Goal: Task Accomplishment & Management: Manage account settings

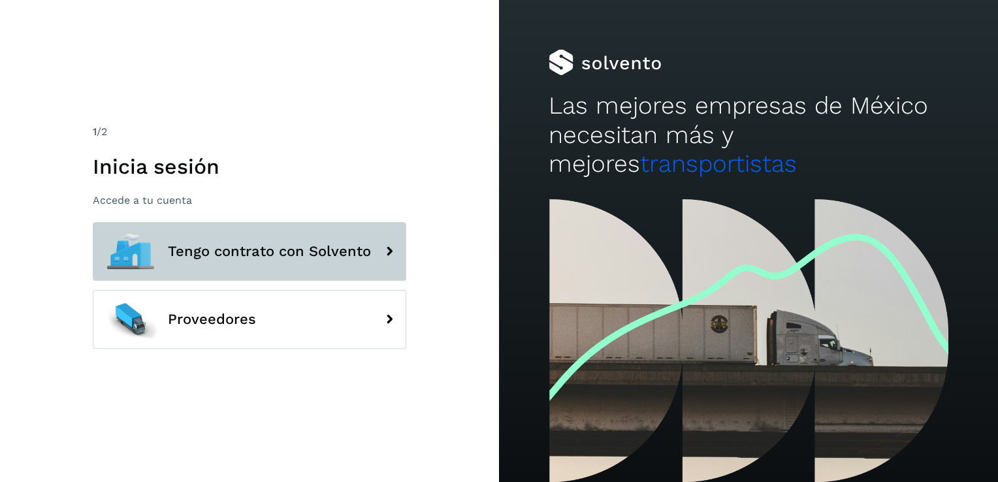
click at [280, 255] on span "Tengo contrato con Solvento" at bounding box center [269, 252] width 203 height 16
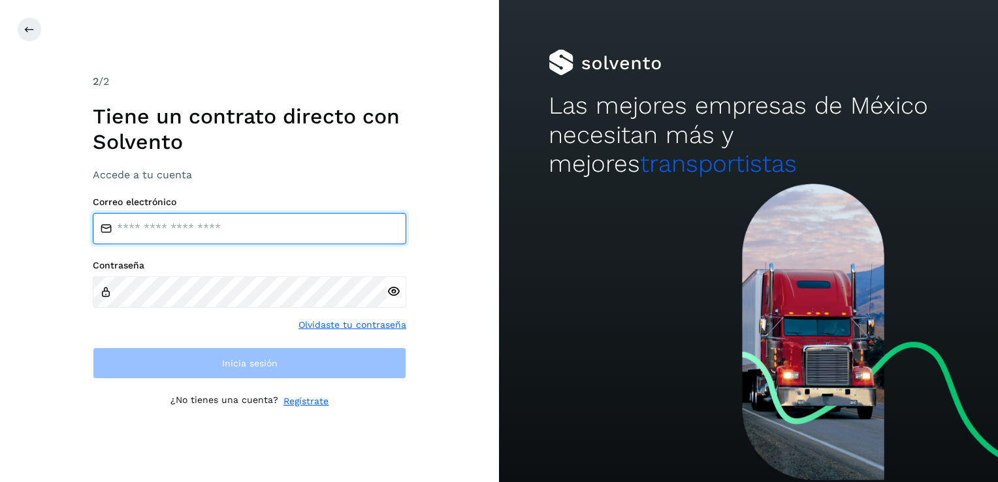
click at [212, 224] on input "email" at bounding box center [250, 228] width 314 height 31
type input "**********"
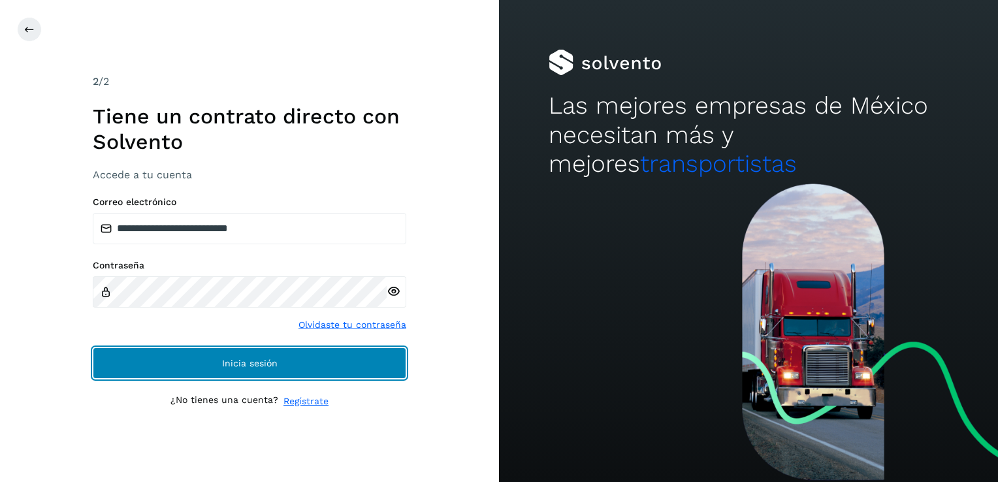
click at [208, 357] on button "Inicia sesión" at bounding box center [250, 363] width 314 height 31
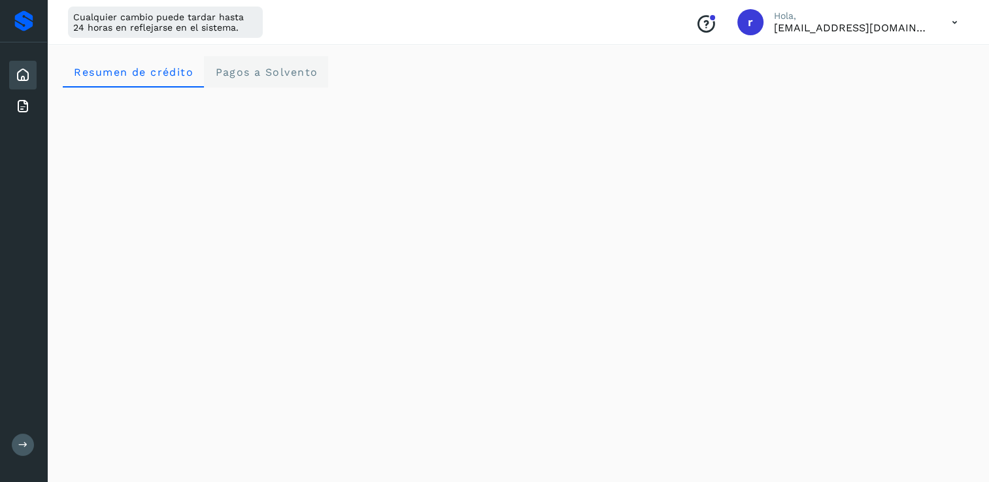
click at [256, 71] on span "Pagos a Solvento" at bounding box center [265, 72] width 103 height 12
click at [955, 27] on icon at bounding box center [954, 22] width 27 height 27
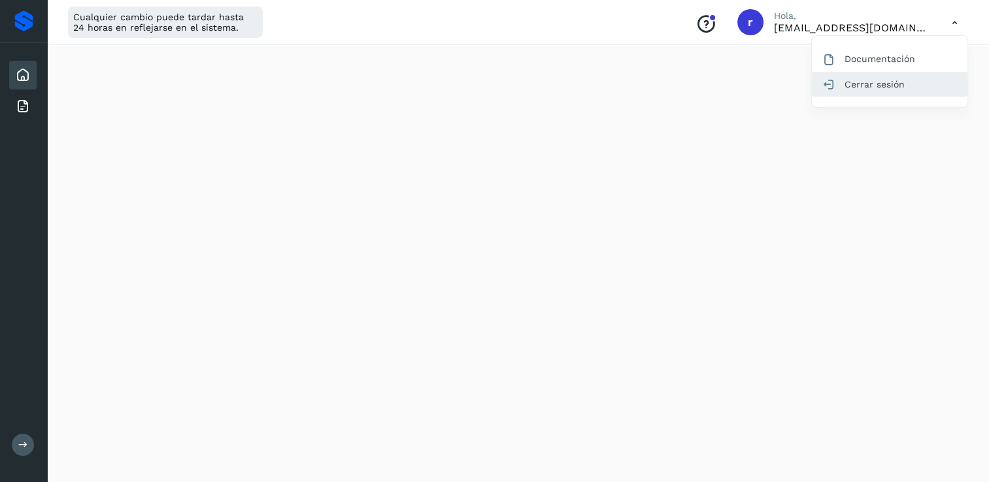
click at [897, 81] on div "Cerrar sesión" at bounding box center [890, 84] width 156 height 25
